Goal: Navigation & Orientation: Find specific page/section

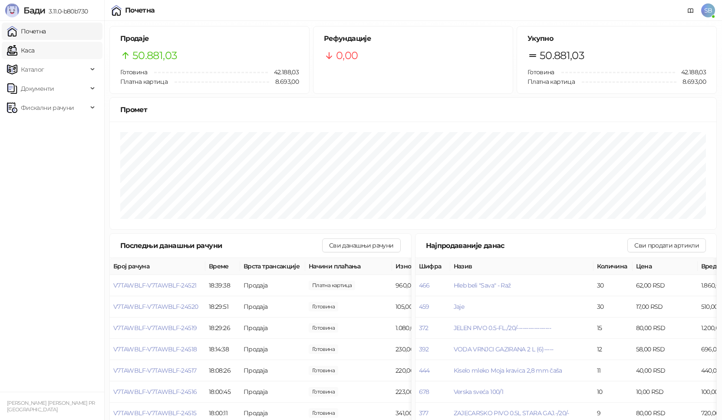
click at [29, 50] on link "Каса" at bounding box center [20, 50] width 27 height 17
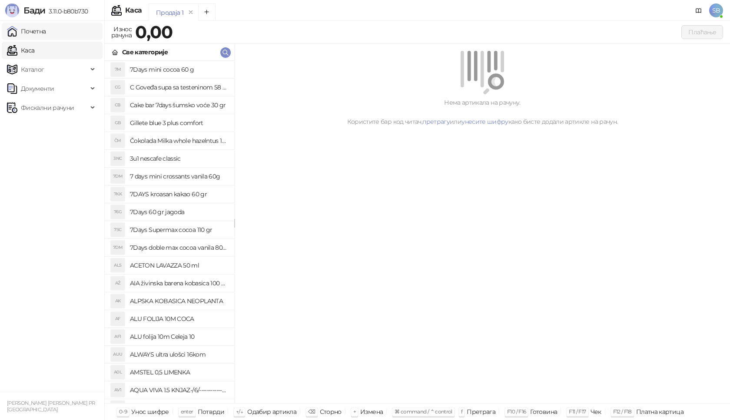
click at [33, 36] on link "Почетна" at bounding box center [26, 31] width 39 height 17
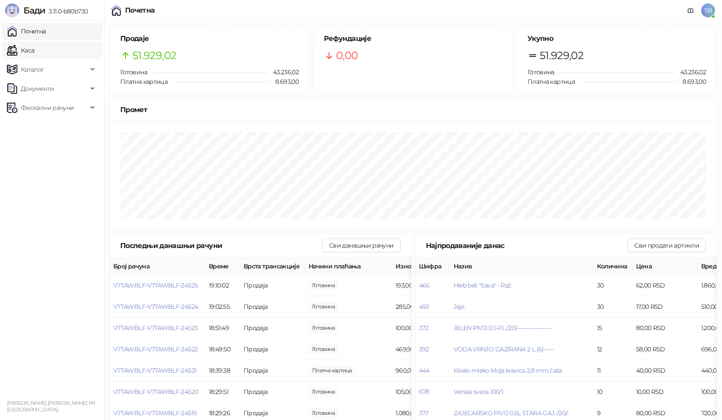
click at [33, 53] on link "Каса" at bounding box center [20, 50] width 27 height 17
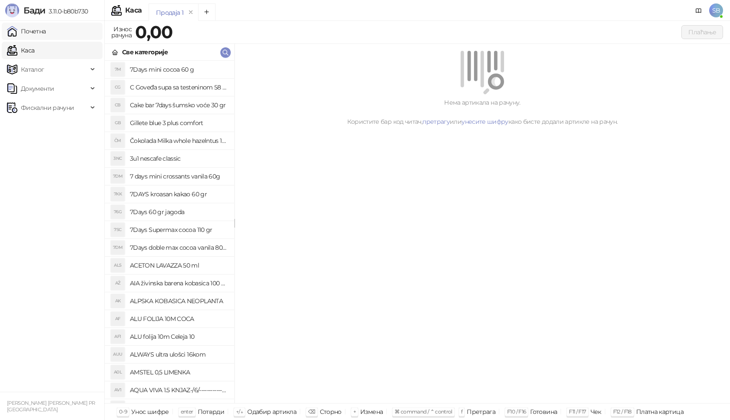
click at [41, 31] on link "Почетна" at bounding box center [26, 31] width 39 height 17
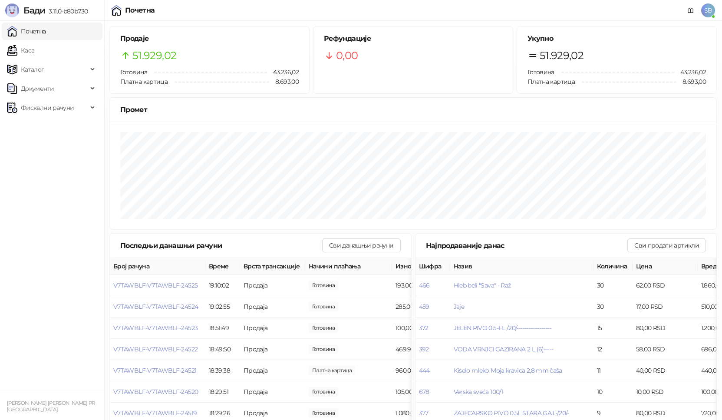
click at [7, 23] on link "Почетна" at bounding box center [26, 31] width 39 height 17
click at [26, 51] on link "Каса" at bounding box center [20, 50] width 27 height 17
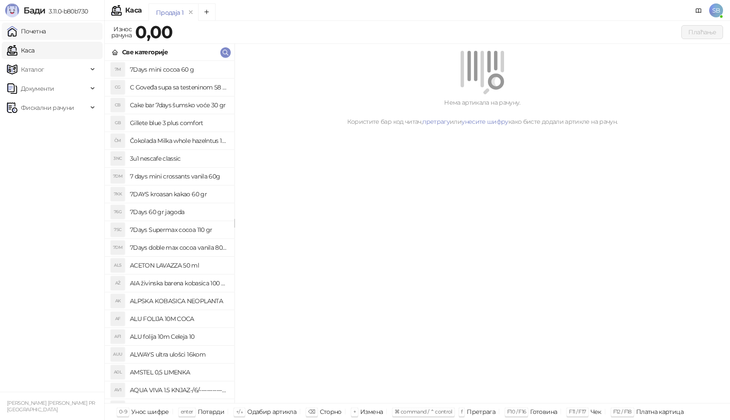
click at [32, 33] on link "Почетна" at bounding box center [26, 31] width 39 height 17
